Goal: Task Accomplishment & Management: Complete application form

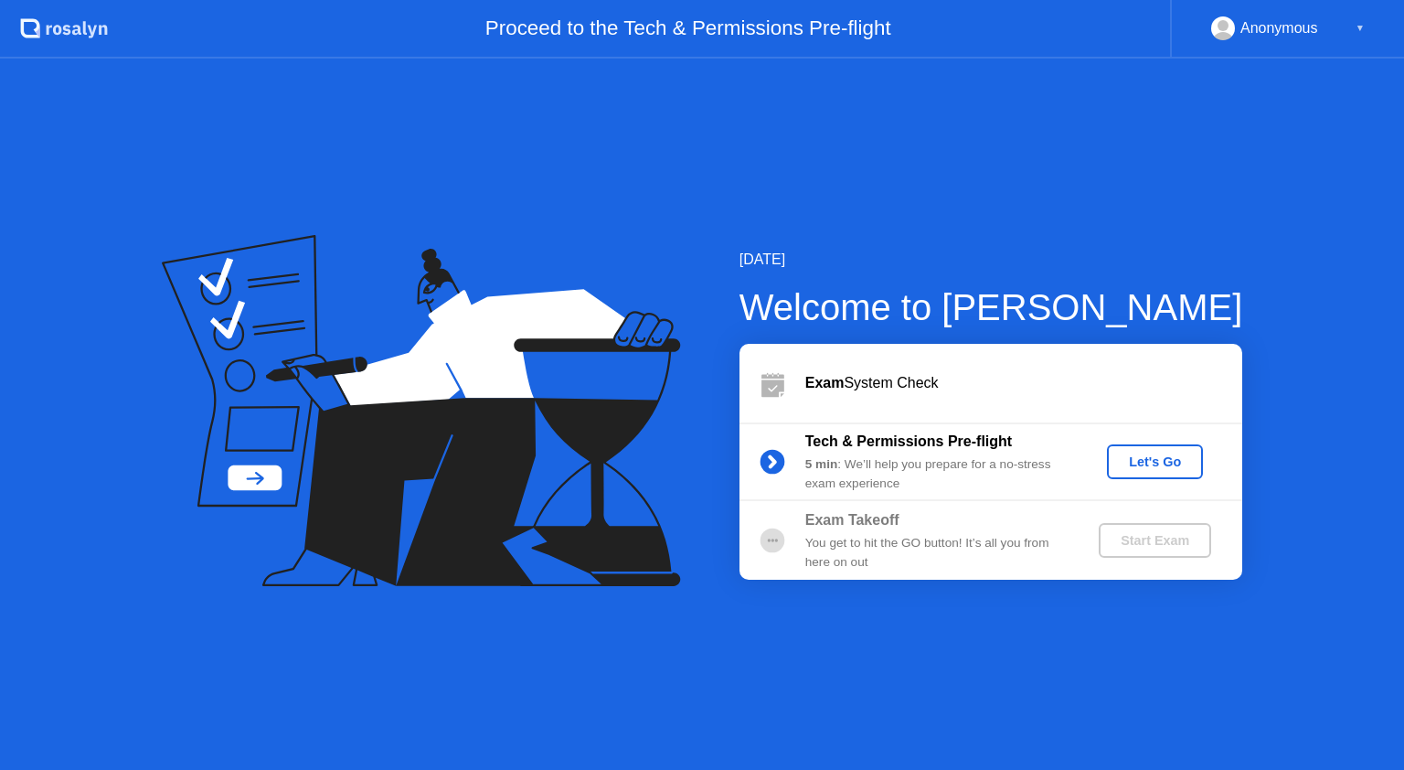
click at [1158, 463] on div "Let's Go" at bounding box center [1154, 461] width 81 height 15
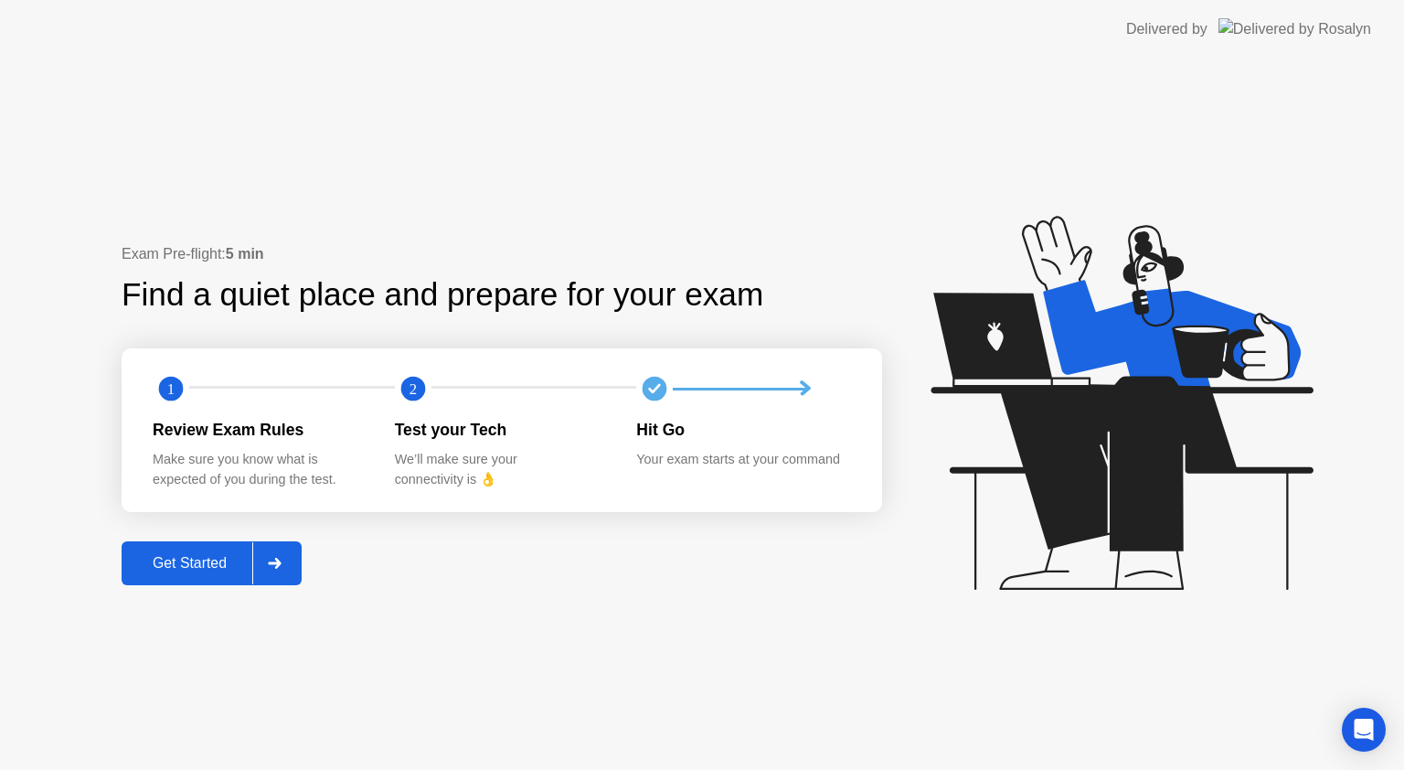
click at [229, 545] on button "Get Started" at bounding box center [212, 563] width 180 height 44
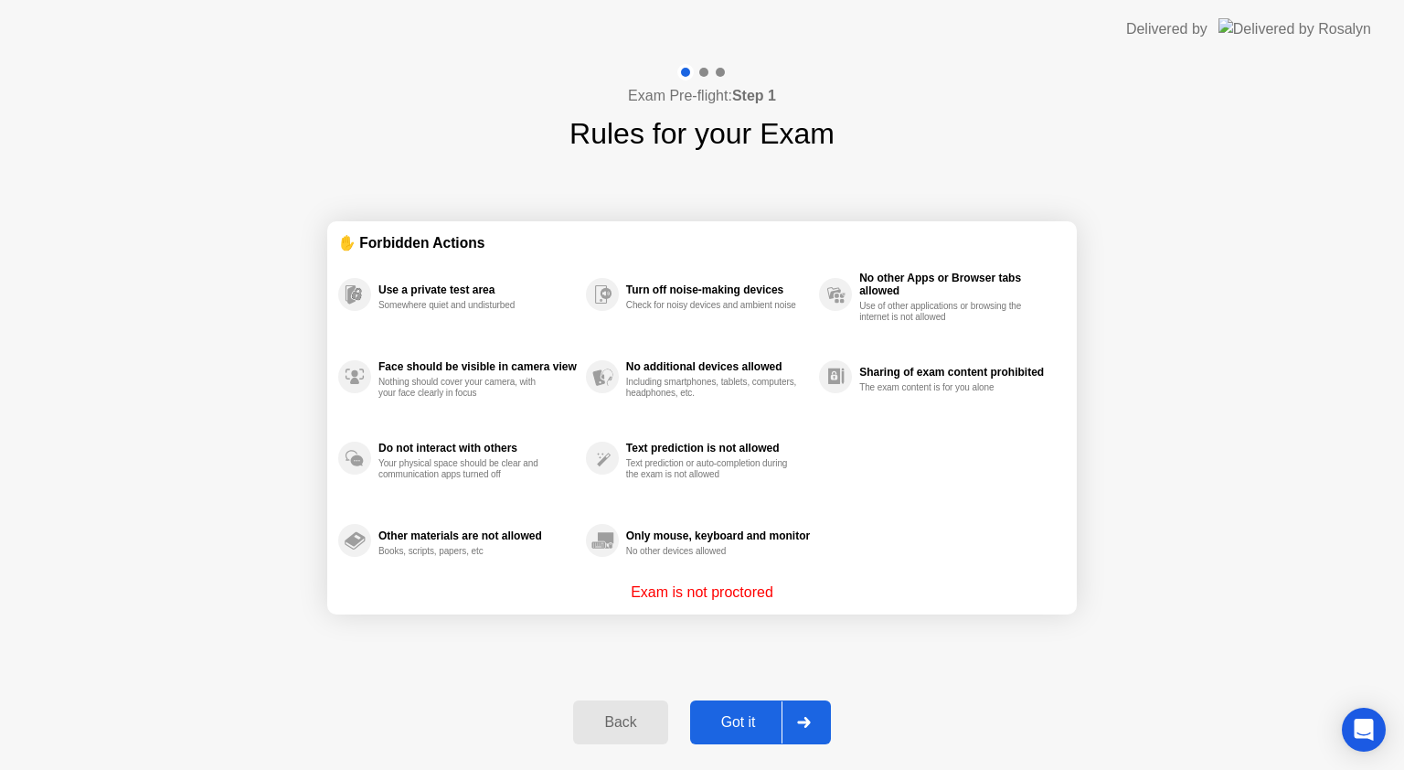
click at [949, 518] on div "Use a private test area Somewhere quiet and undisturbed Face should be visible …" at bounding box center [702, 417] width 728 height 328
click at [925, 703] on div "Exam Pre-flight: Step 1 Rules for your Exam ✋ Forbidden Actions Use a private t…" at bounding box center [702, 413] width 1404 height 711
click at [757, 728] on div "Got it" at bounding box center [739, 722] width 86 height 16
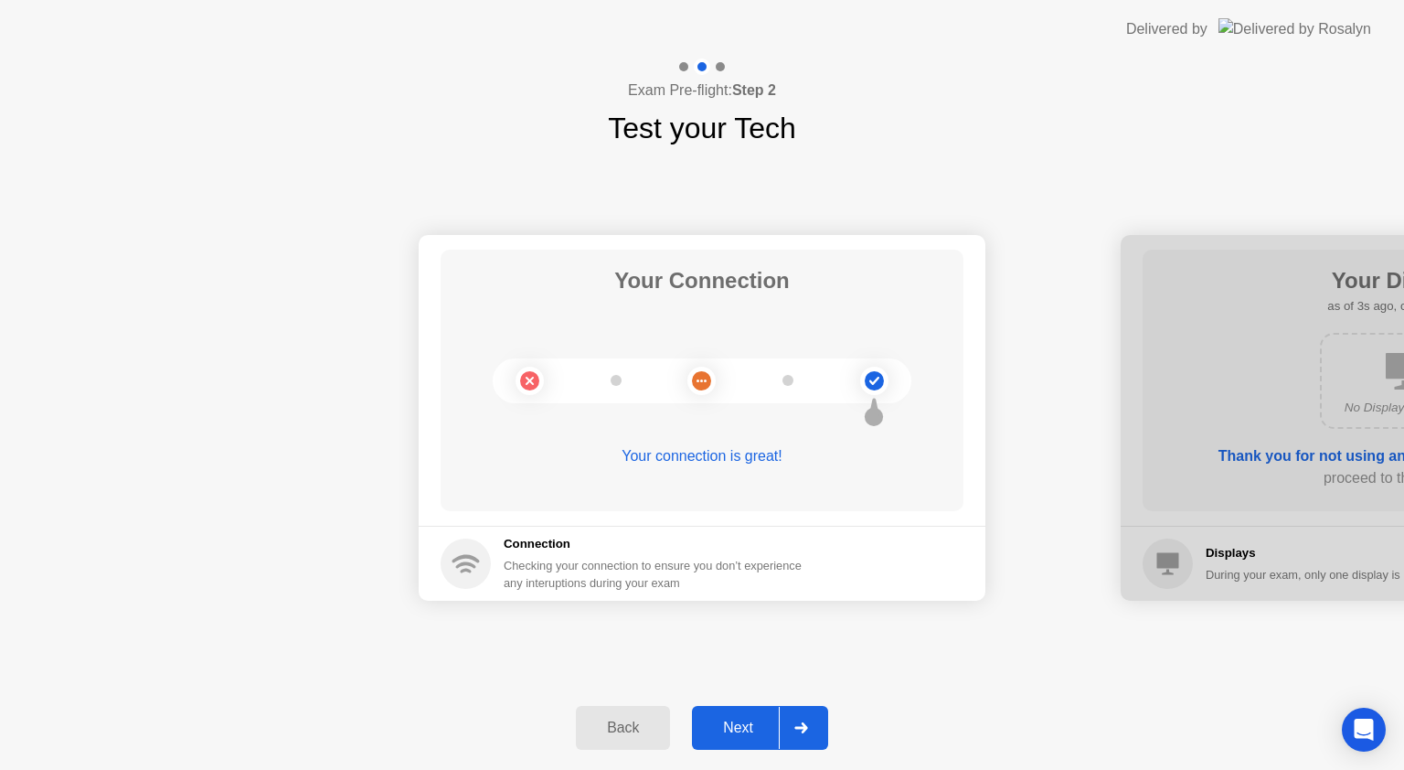
click at [752, 719] on div "Next" at bounding box center [737, 727] width 81 height 16
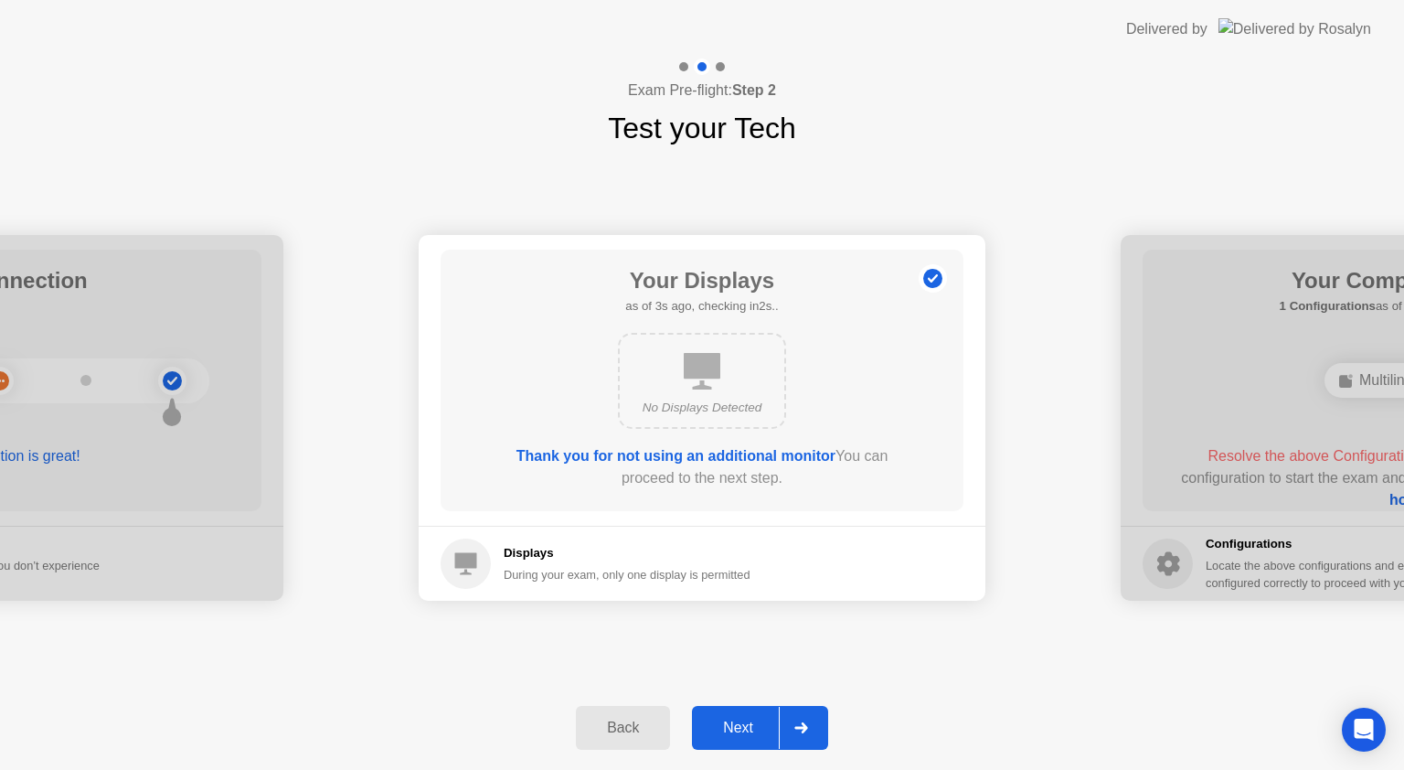
click at [752, 719] on div "Next" at bounding box center [737, 727] width 81 height 16
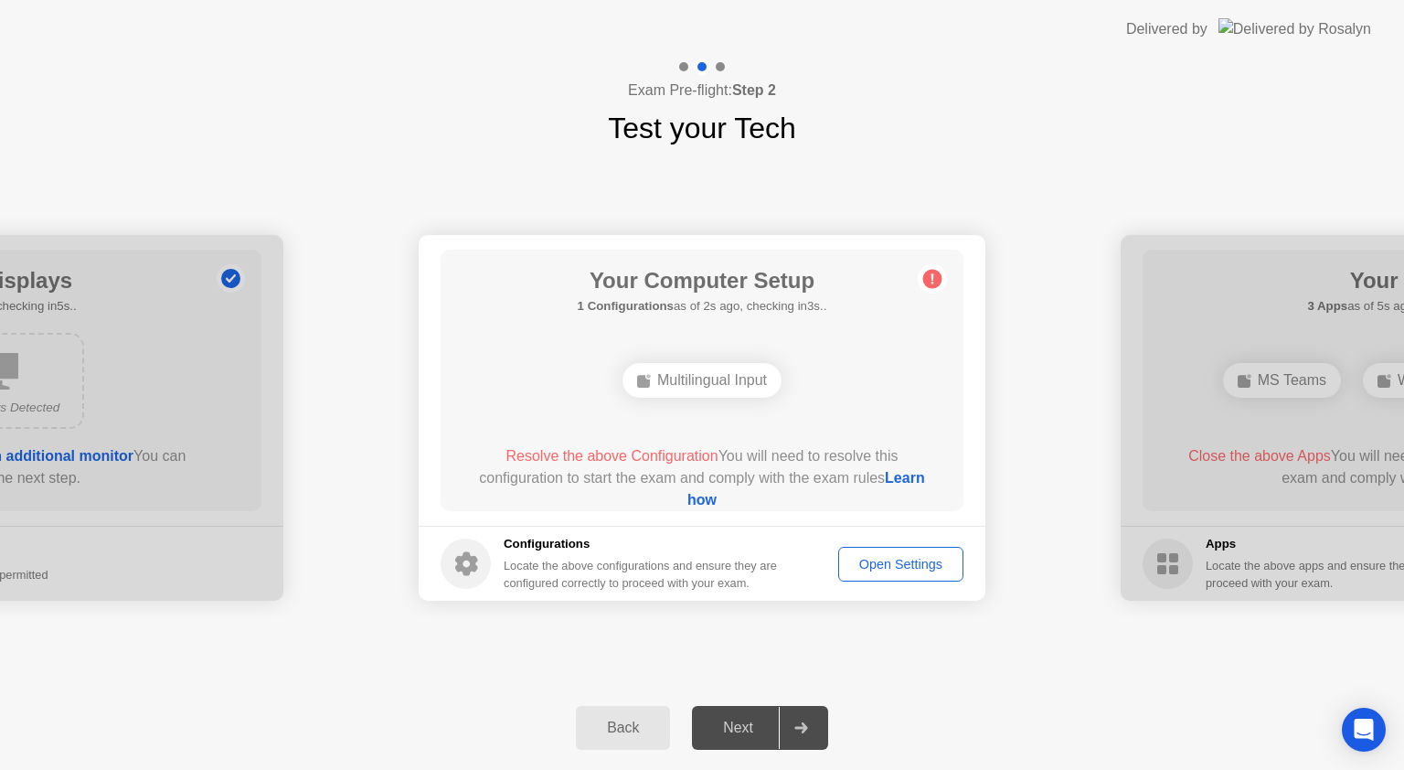
click at [730, 494] on link "Learn how" at bounding box center [806, 488] width 238 height 37
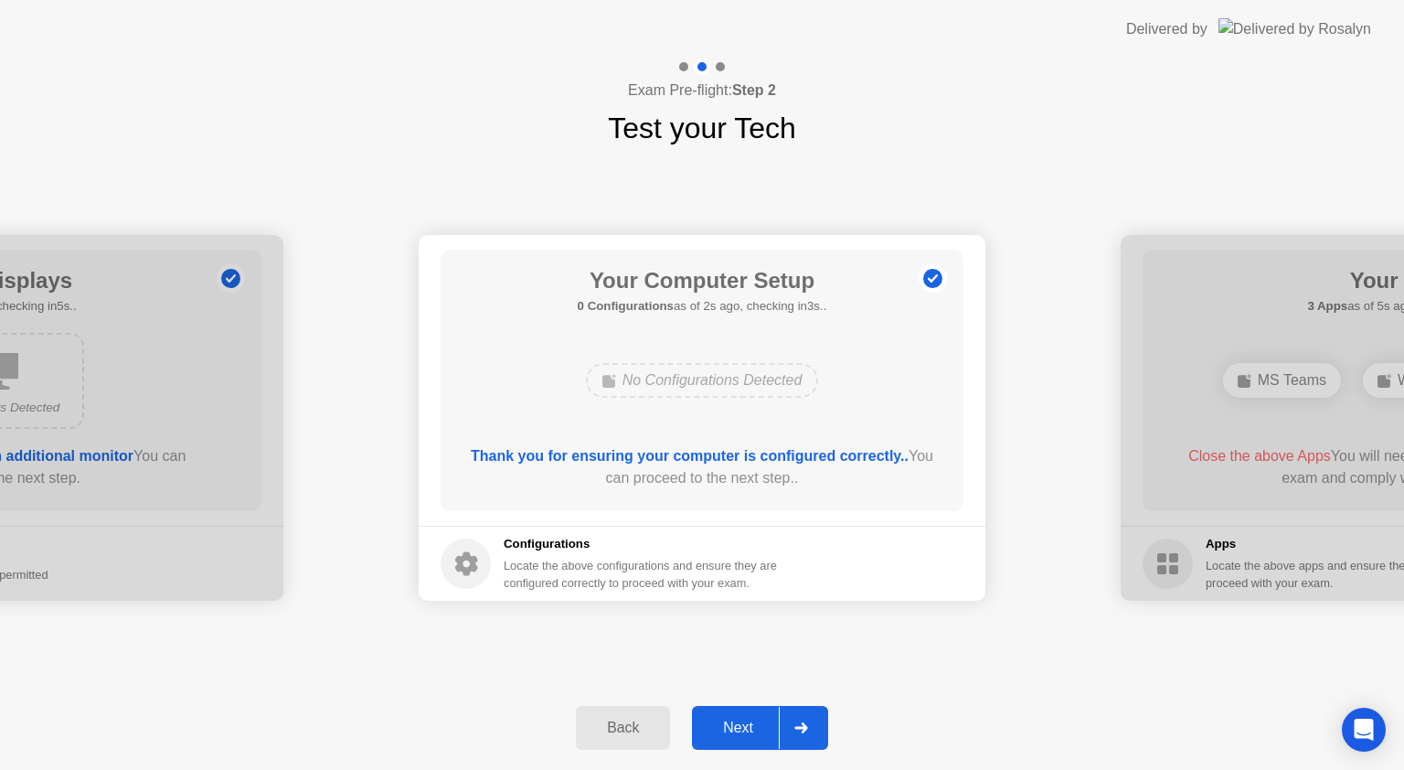
click at [726, 728] on div "Next" at bounding box center [737, 727] width 81 height 16
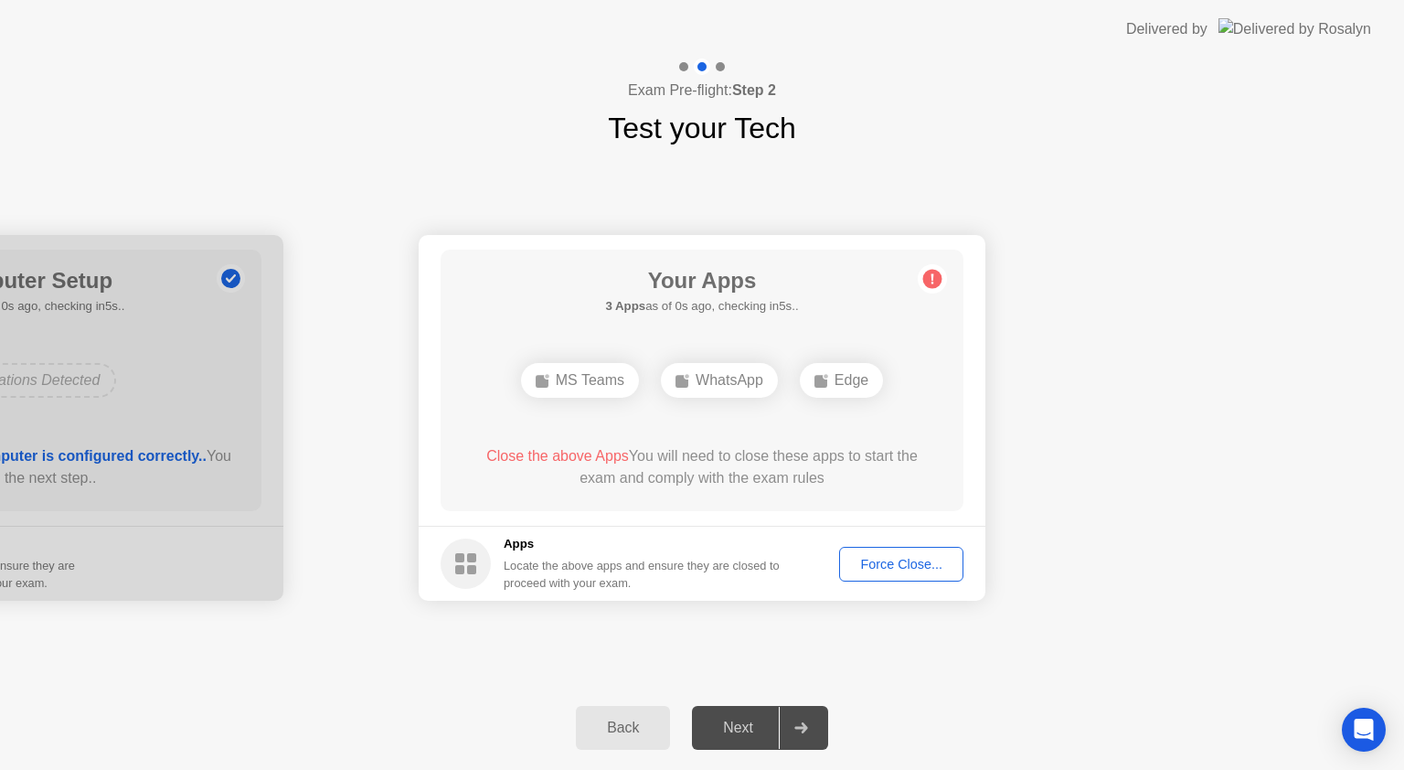
click at [670, 406] on div "Your Apps 3 Apps as of 0s ago, checking in5s.. MS Teams WhatsApp Edge Close the…" at bounding box center [702, 380] width 523 height 261
click at [895, 563] on div "Force Close..." at bounding box center [901, 564] width 112 height 15
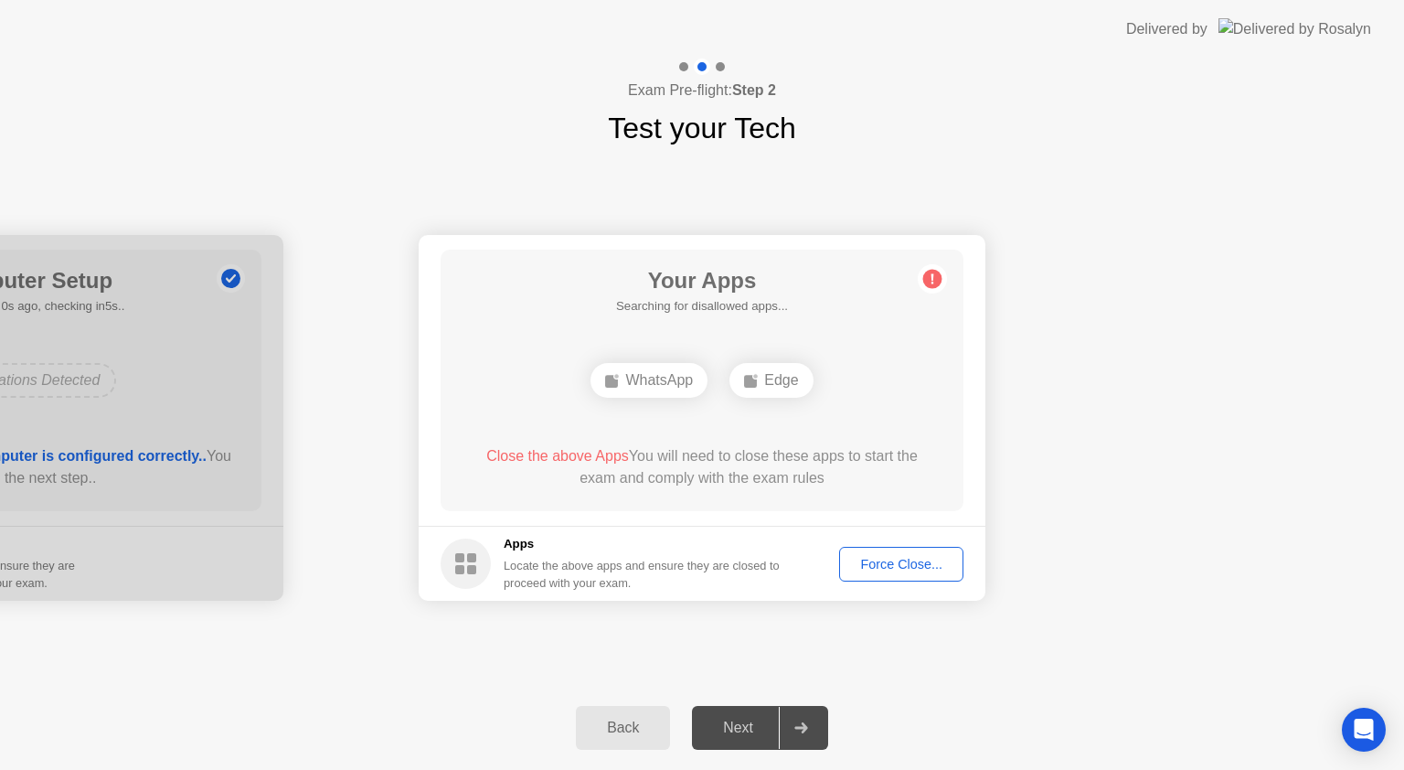
click at [839, 547] on button "Force Close..." at bounding box center [901, 564] width 124 height 35
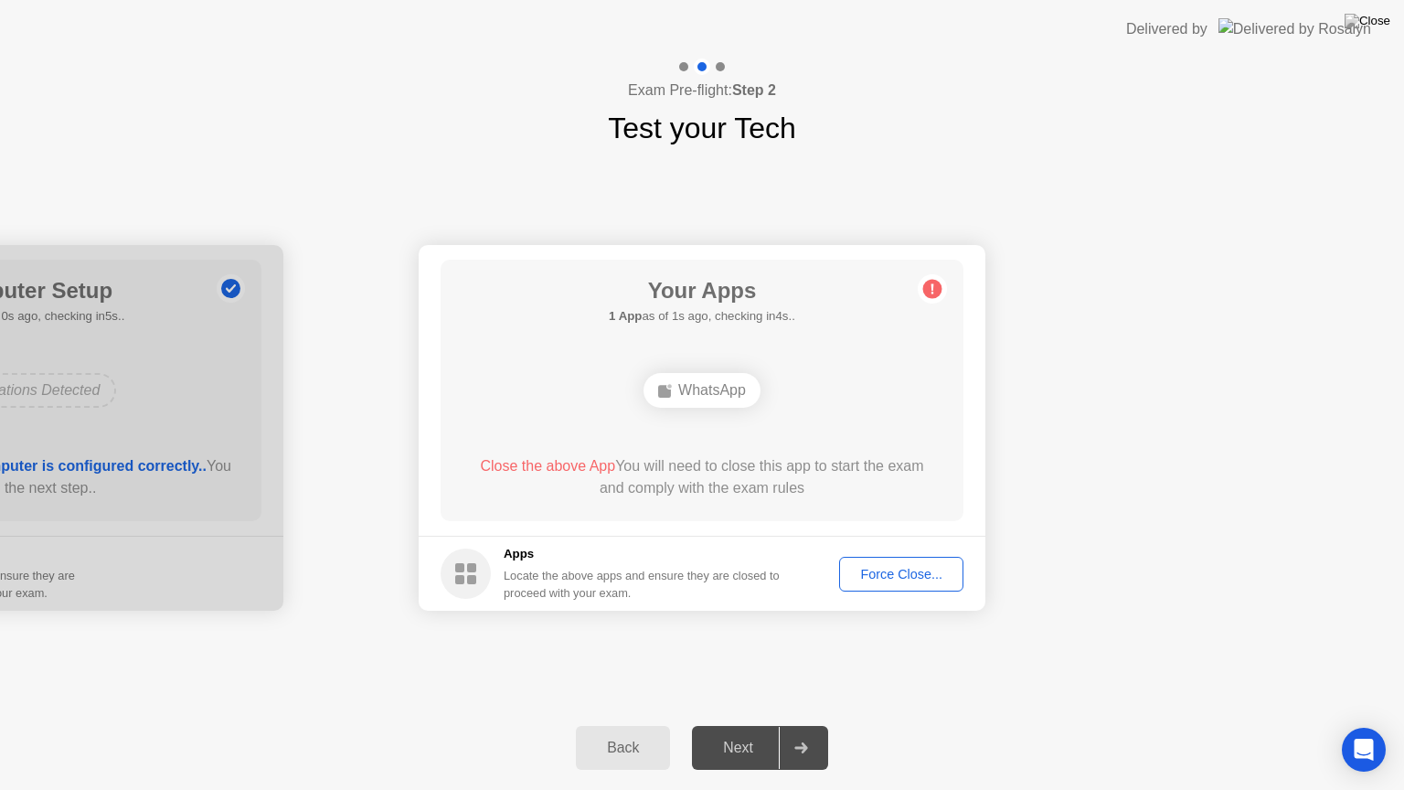
click at [1283, 26] on img at bounding box center [1294, 28] width 153 height 21
drag, startPoint x: 1232, startPoint y: 25, endPoint x: 1148, endPoint y: 201, distance: 195.4
click at [1148, 201] on app-layout-with-logo "Delivered by Exam Pre-flight: Step 2 Test your Tech Your Connection Your connec…" at bounding box center [702, 395] width 1404 height 790
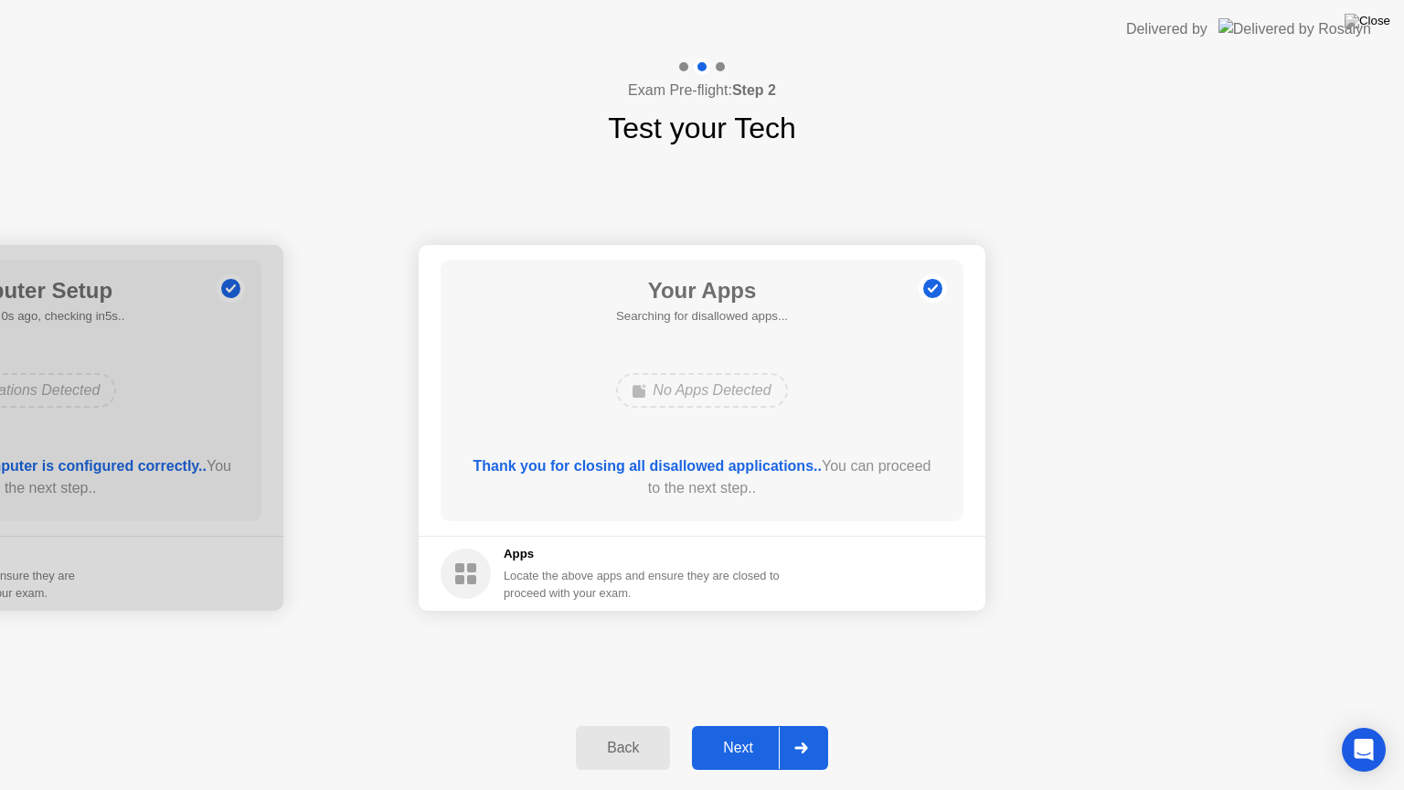
click at [750, 755] on div "Next" at bounding box center [737, 747] width 81 height 16
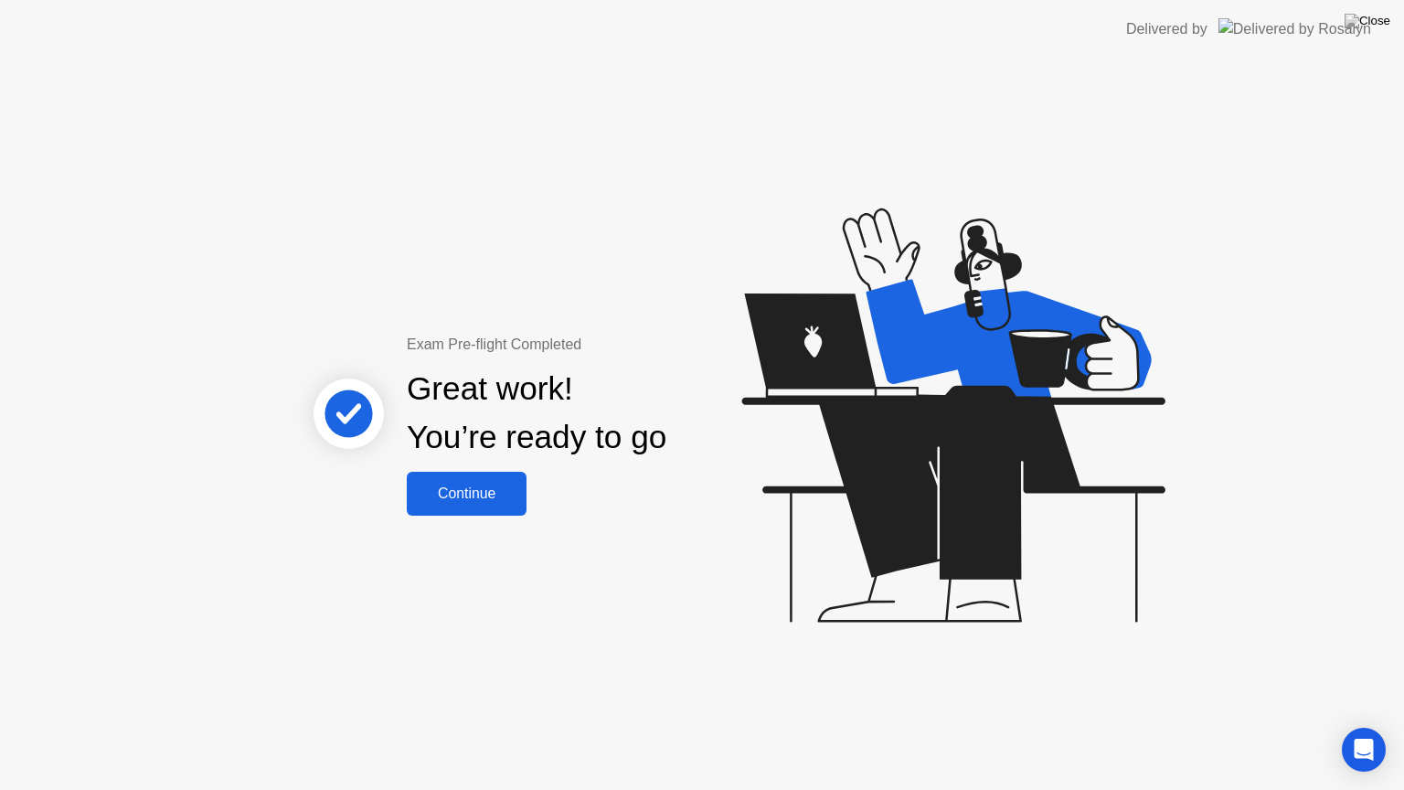
click at [696, 752] on div "Exam Pre-flight Completed Great work! You’re ready to go Continue" at bounding box center [702, 423] width 1404 height 731
click at [1149, 648] on icon at bounding box center [949, 424] width 472 height 518
click at [1307, 256] on div "Exam Pre-flight Completed Great work! You’re ready to go Continue" at bounding box center [702, 423] width 1404 height 731
click at [476, 489] on div "Continue" at bounding box center [466, 493] width 109 height 16
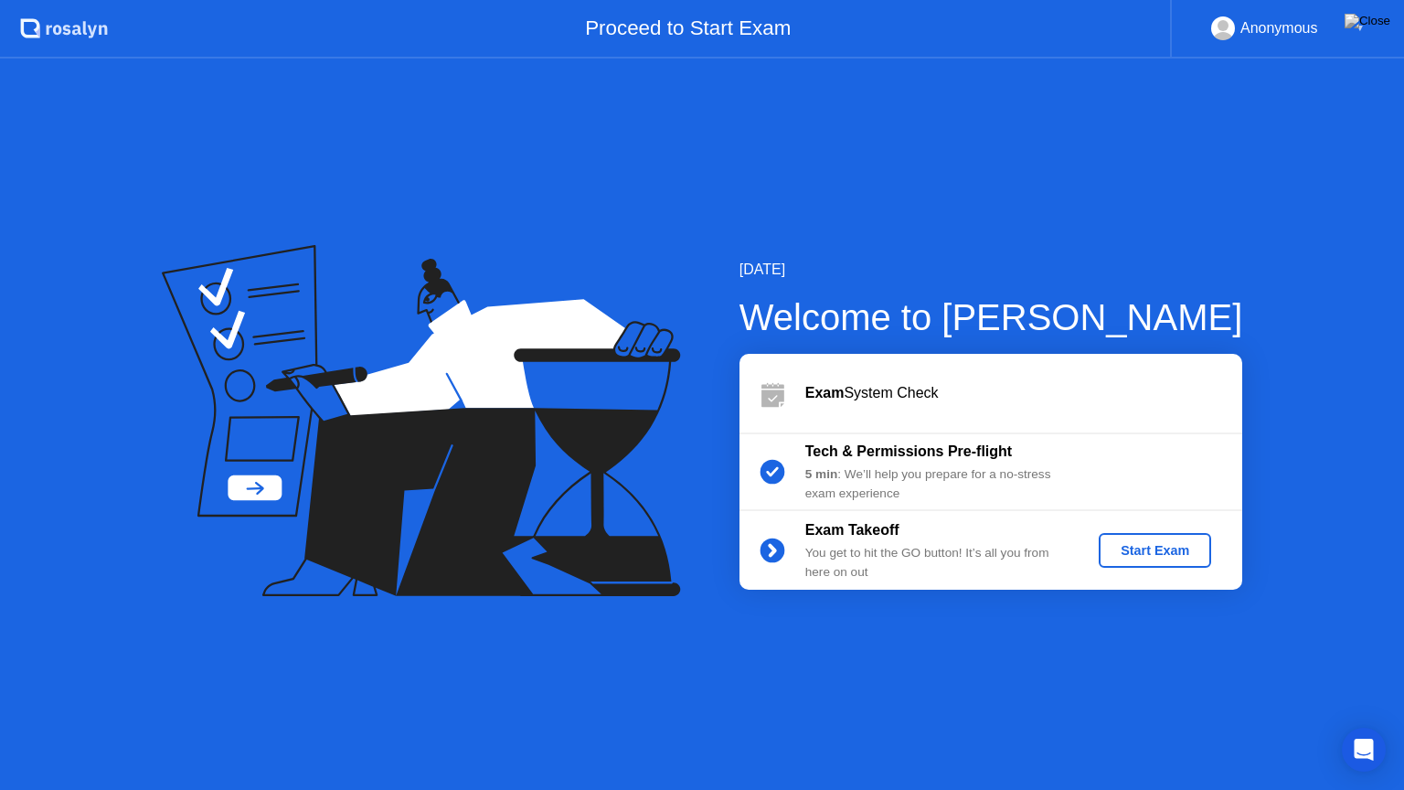
click at [872, 469] on div "5 min : We’ll help you prepare for a no-stress exam experience" at bounding box center [936, 483] width 263 height 37
click at [1142, 554] on div "Start Exam" at bounding box center [1155, 550] width 98 height 15
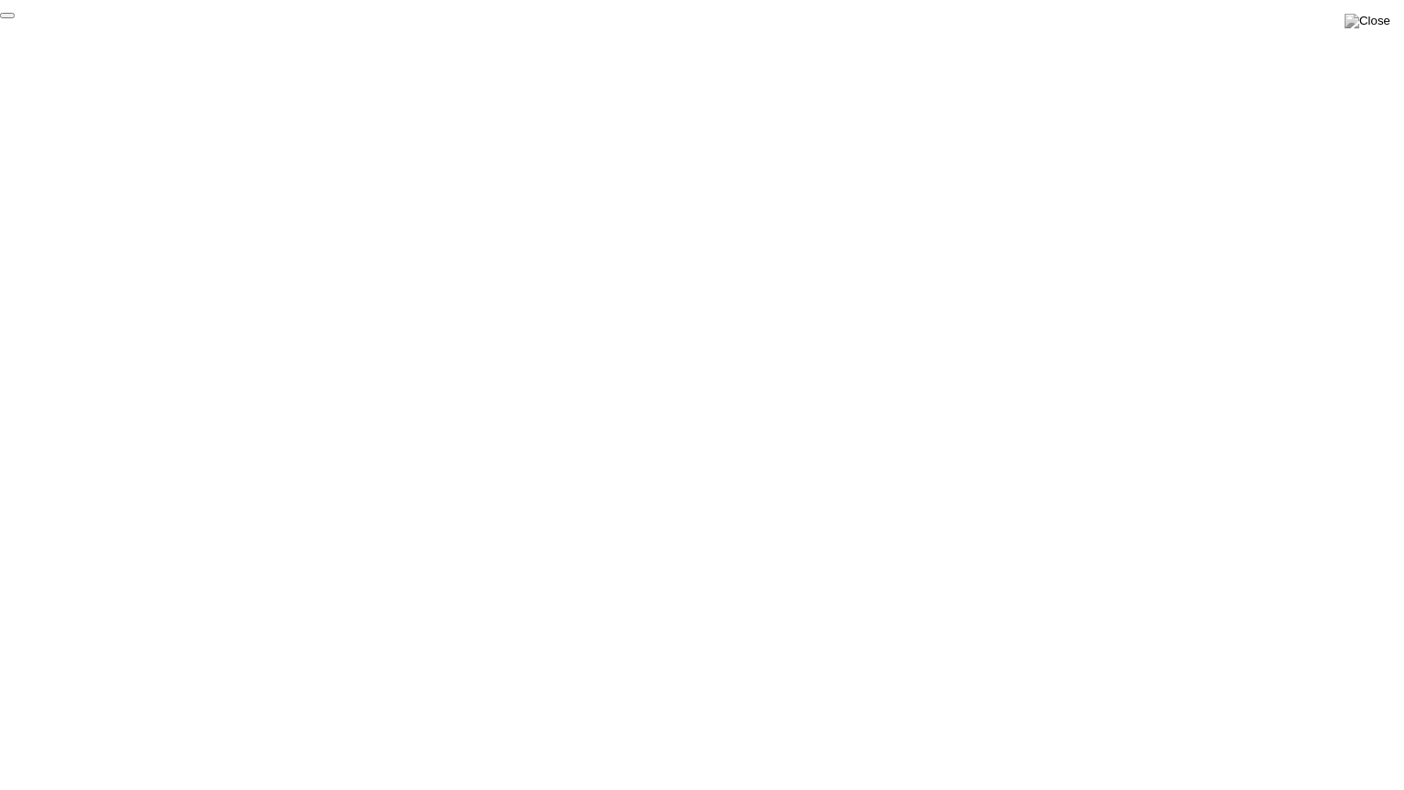
click at [15, 18] on button "End Proctoring Session" at bounding box center [7, 15] width 15 height 5
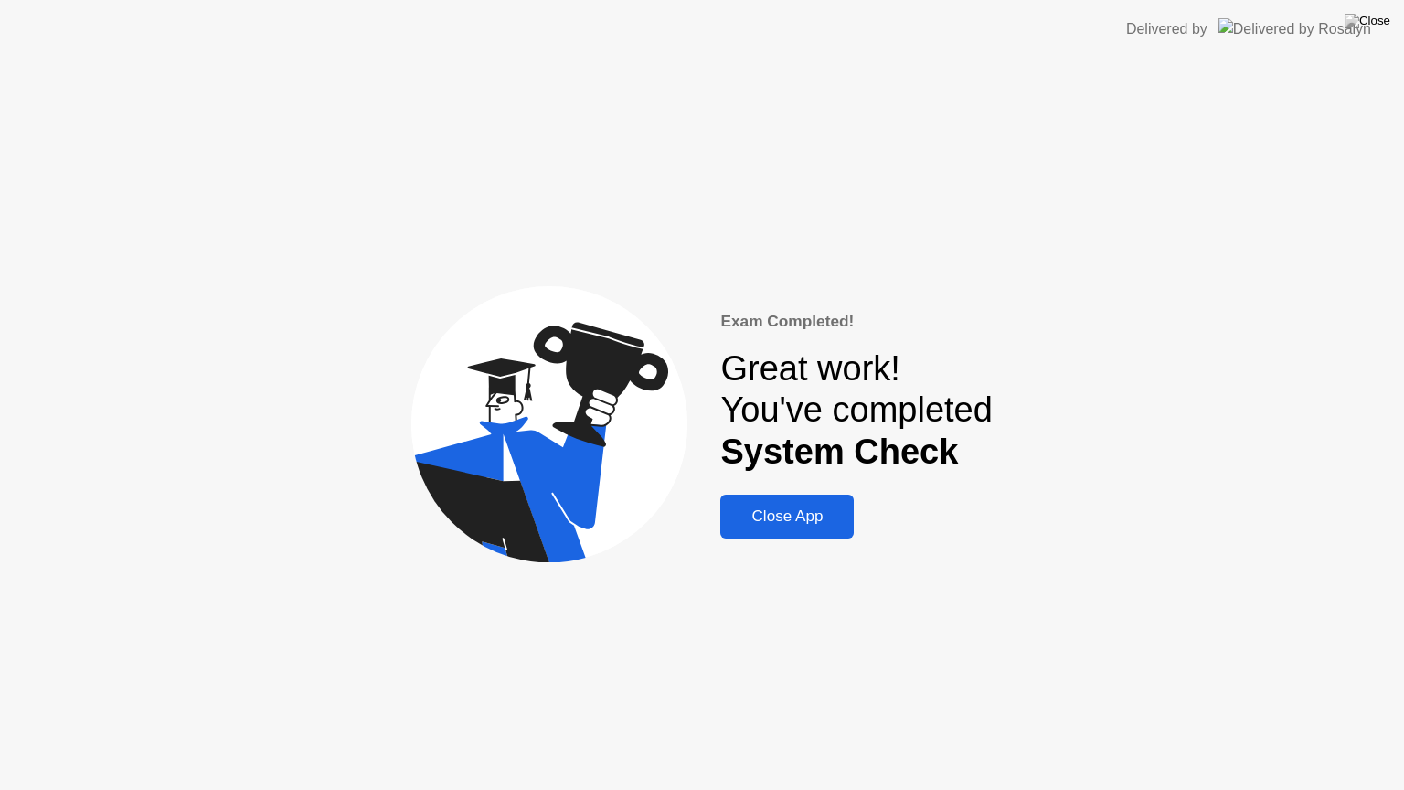
click at [804, 534] on button "Close App" at bounding box center [786, 516] width 133 height 44
